Goal: Information Seeking & Learning: Check status

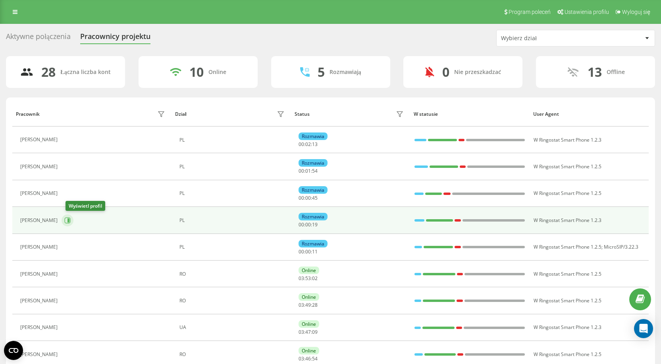
click at [71, 222] on icon at bounding box center [67, 220] width 6 height 6
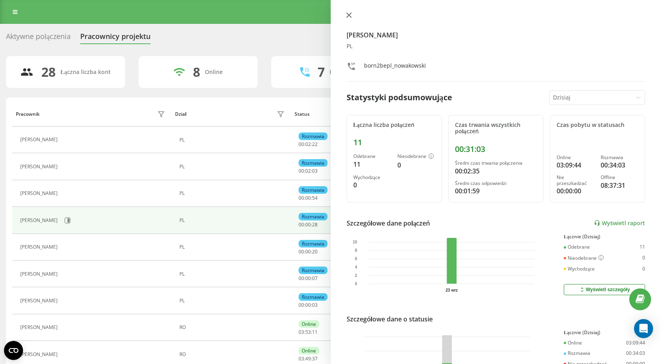
click at [354, 15] on button at bounding box center [349, 16] width 10 height 8
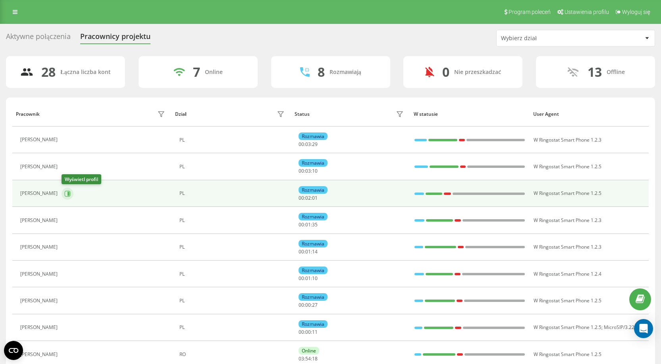
click at [68, 194] on icon at bounding box center [69, 193] width 2 height 4
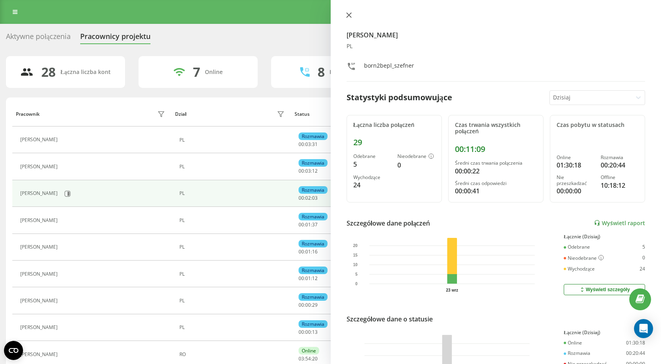
click at [347, 17] on icon at bounding box center [348, 15] width 5 height 5
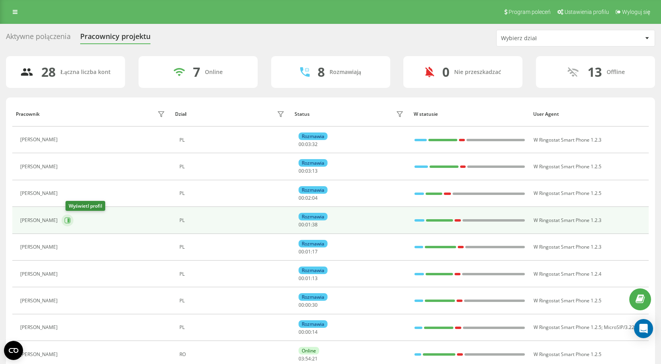
click at [71, 224] on button at bounding box center [68, 220] width 12 height 12
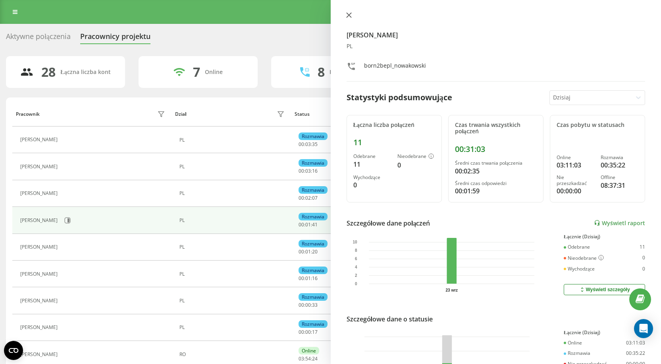
click at [348, 13] on icon at bounding box center [349, 15] width 6 height 6
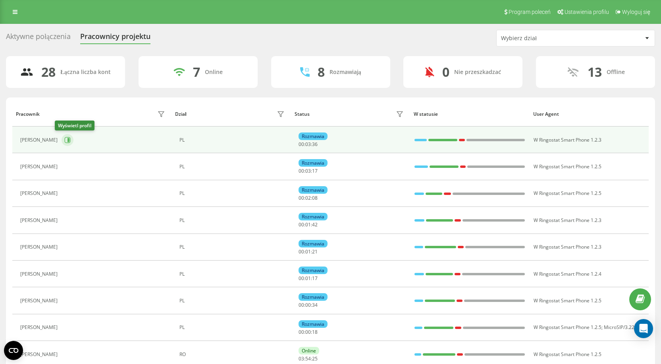
click at [64, 139] on icon at bounding box center [67, 140] width 6 height 6
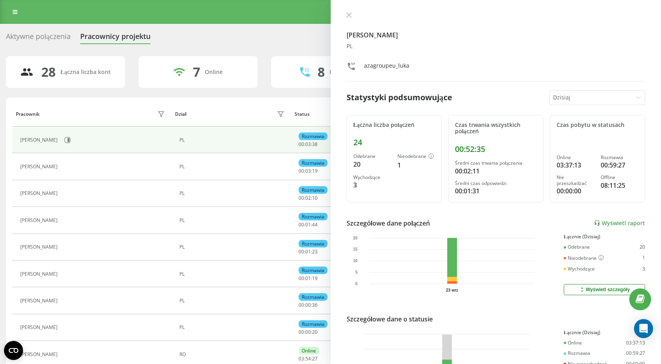
click at [350, 17] on icon at bounding box center [349, 15] width 6 height 6
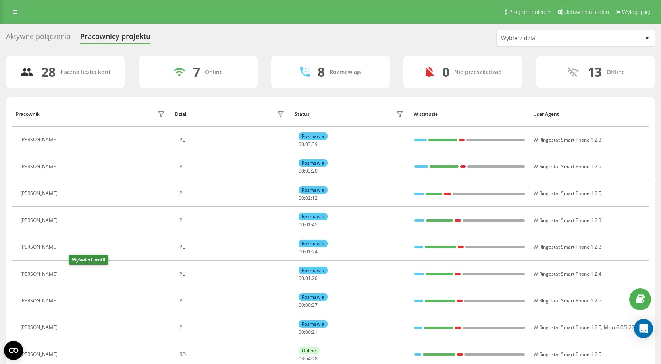
click at [70, 275] on icon at bounding box center [66, 274] width 6 height 6
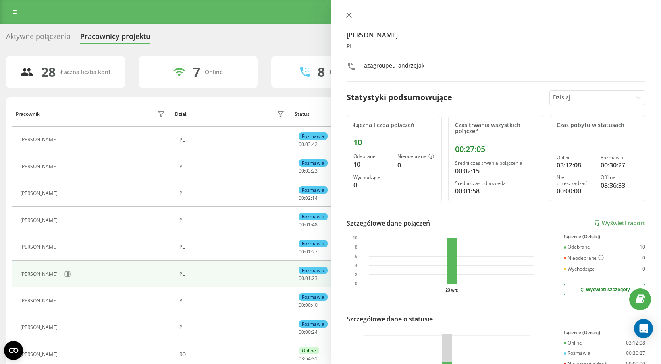
click at [352, 15] on icon at bounding box center [349, 15] width 6 height 6
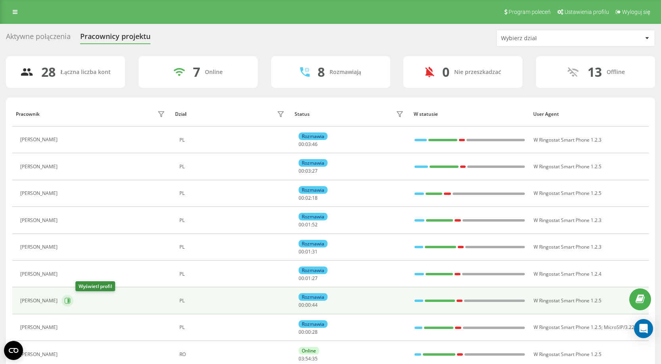
click at [73, 300] on button at bounding box center [68, 300] width 12 height 12
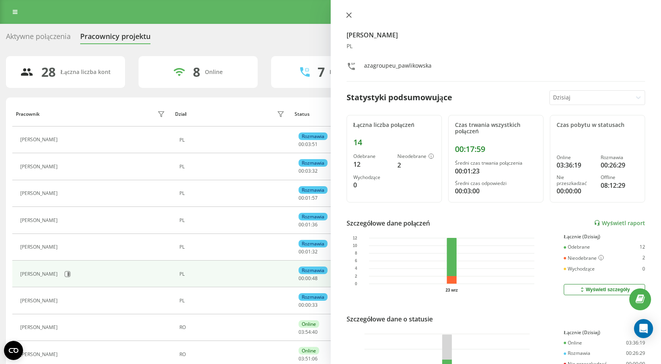
click at [349, 17] on icon at bounding box center [349, 15] width 6 height 6
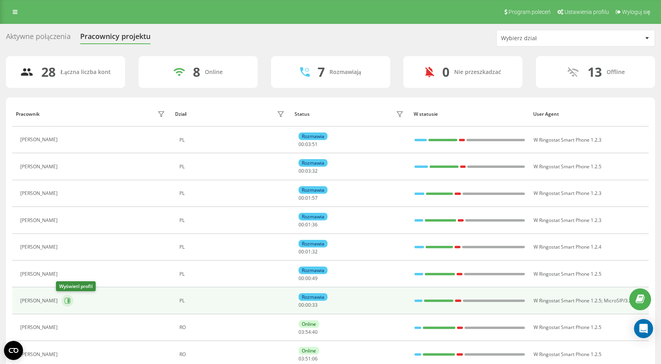
click at [68, 300] on icon at bounding box center [69, 300] width 2 height 4
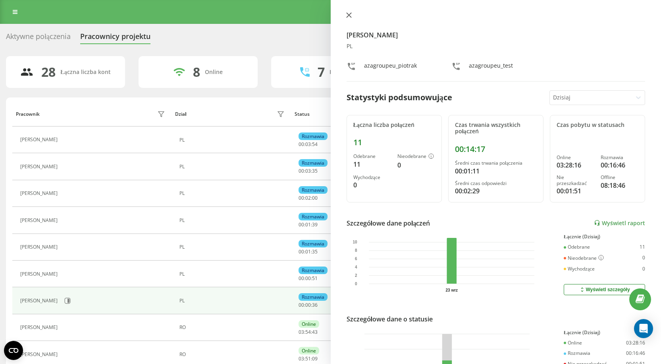
click at [345, 14] on button at bounding box center [349, 16] width 10 height 8
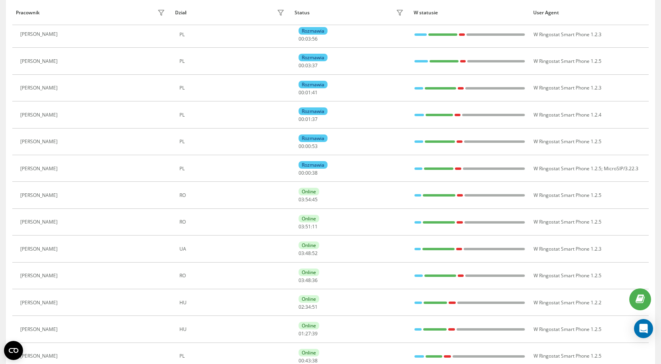
scroll to position [159, 0]
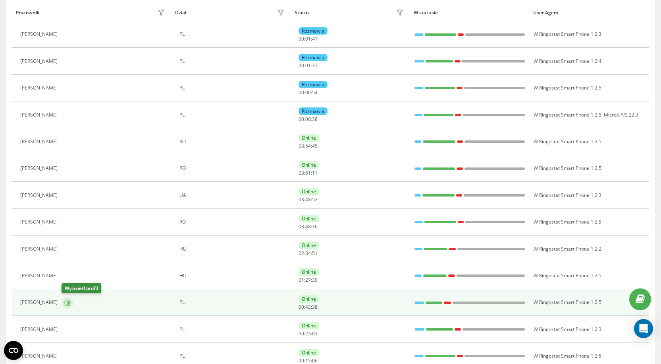
click at [69, 302] on icon at bounding box center [69, 302] width 2 height 4
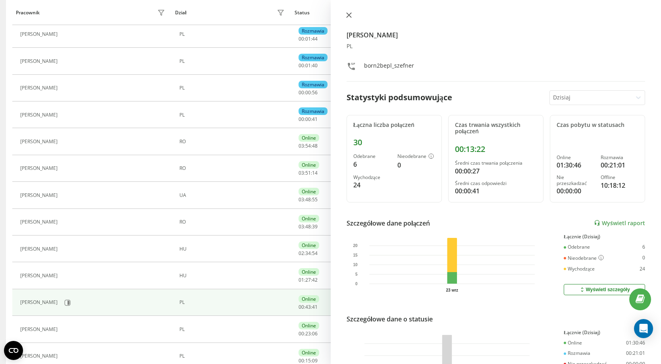
click at [350, 19] on button at bounding box center [349, 16] width 10 height 8
